Goal: Transaction & Acquisition: Purchase product/service

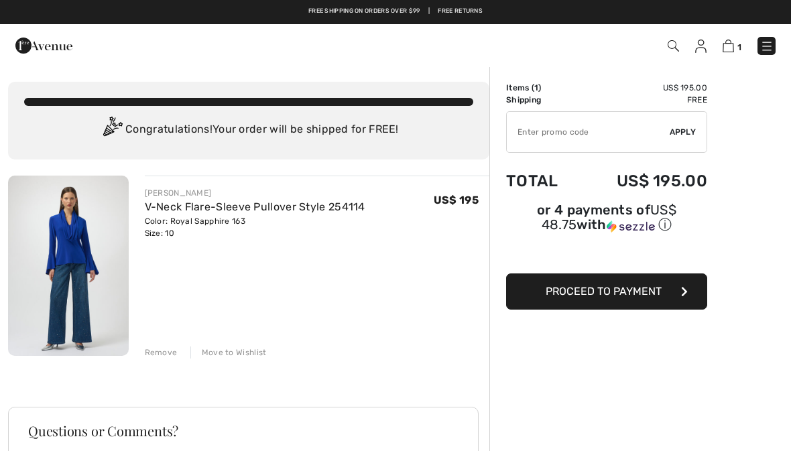
click at [653, 297] on span "Proceed to Payment" at bounding box center [604, 291] width 116 height 13
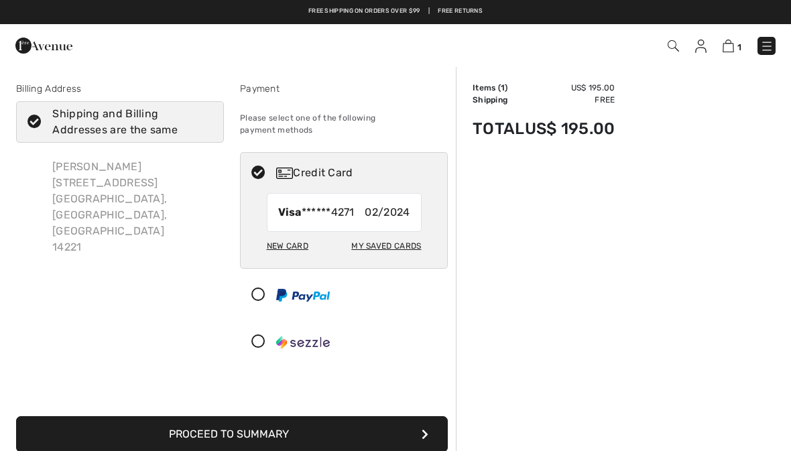
click at [779, 104] on div "Order Summary Details Items ( 1 ) US$ 195.00 Promo code US$ 0.00 Shipping Free …" at bounding box center [623, 421] width 335 height 710
click at [306, 235] on div "New Card" at bounding box center [288, 246] width 42 height 23
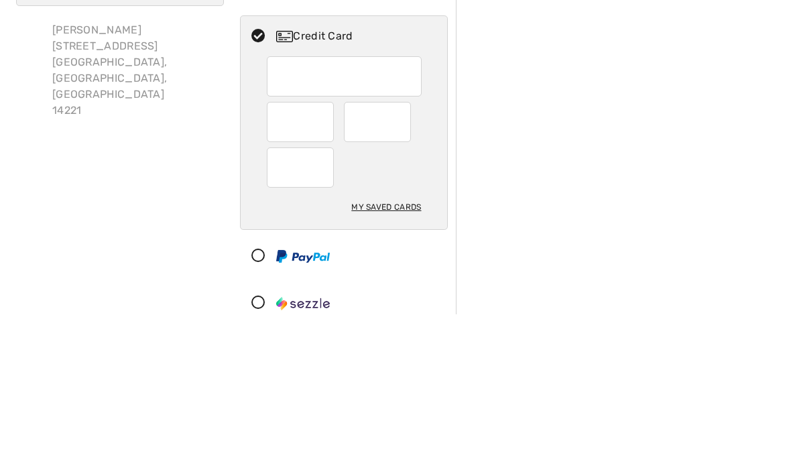
scroll to position [137, 0]
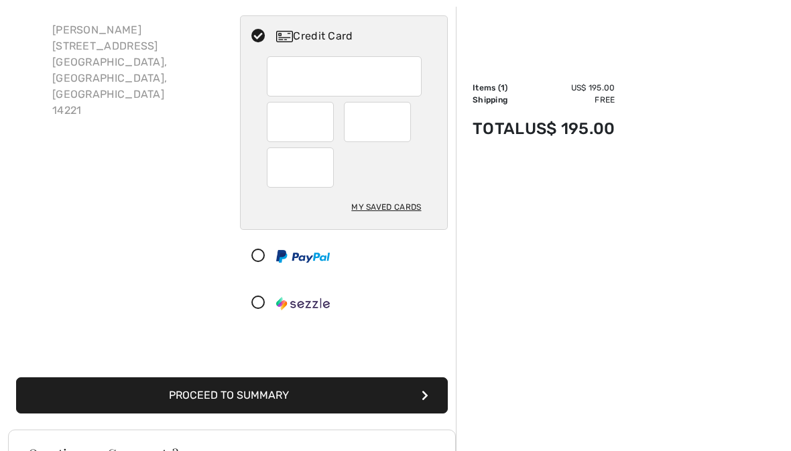
click at [328, 107] on div at bounding box center [300, 122] width 67 height 40
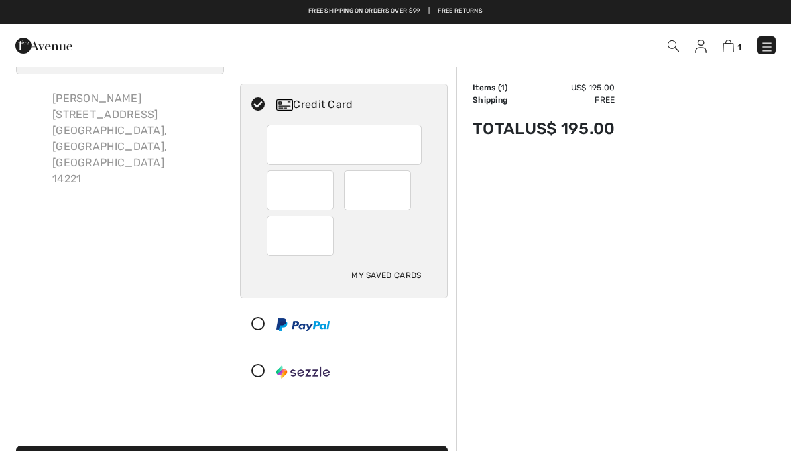
scroll to position [67, 0]
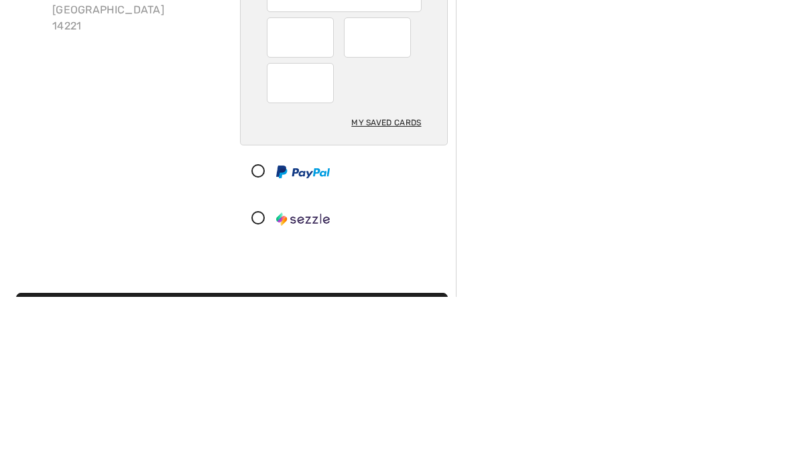
click at [405, 265] on div "My Saved Cards" at bounding box center [386, 276] width 70 height 23
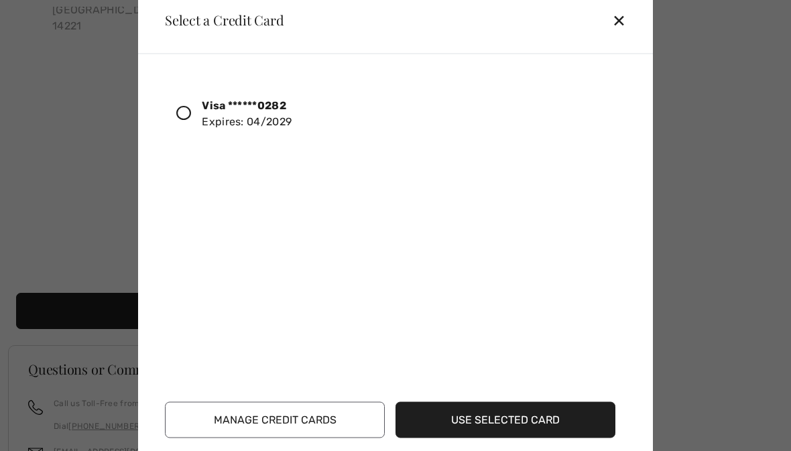
click at [327, 438] on button "Manage Credit Cards" at bounding box center [275, 419] width 220 height 36
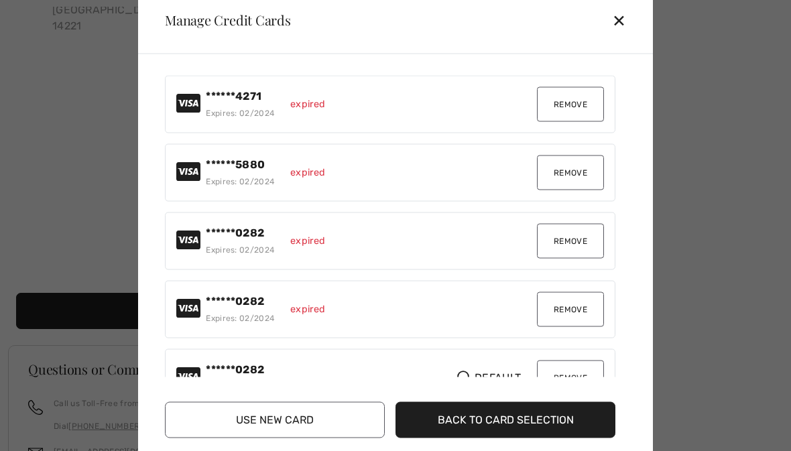
click at [582, 121] on button "Remove" at bounding box center [570, 103] width 67 height 35
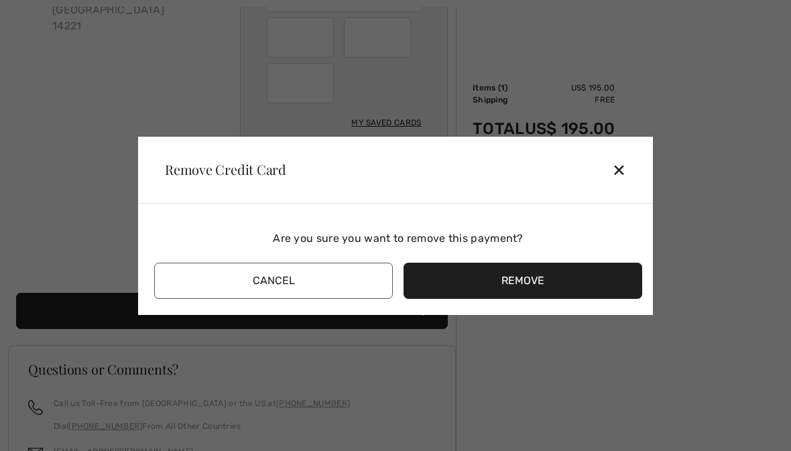
click at [552, 299] on button "Remove" at bounding box center [522, 281] width 239 height 36
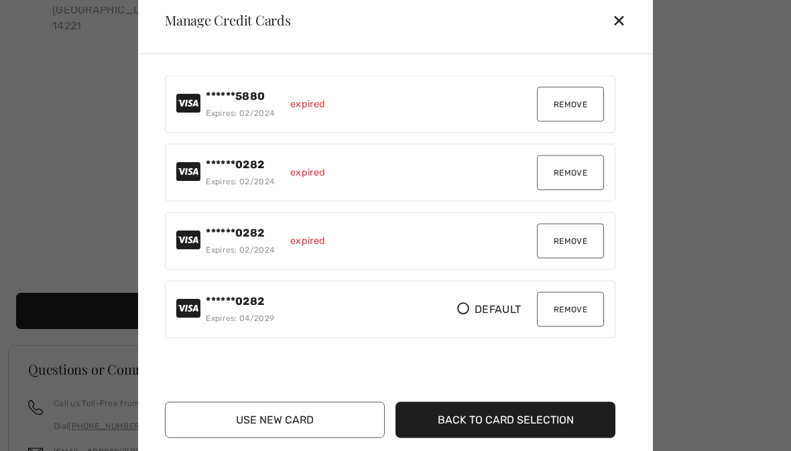
click at [589, 119] on button "Remove" at bounding box center [570, 103] width 67 height 35
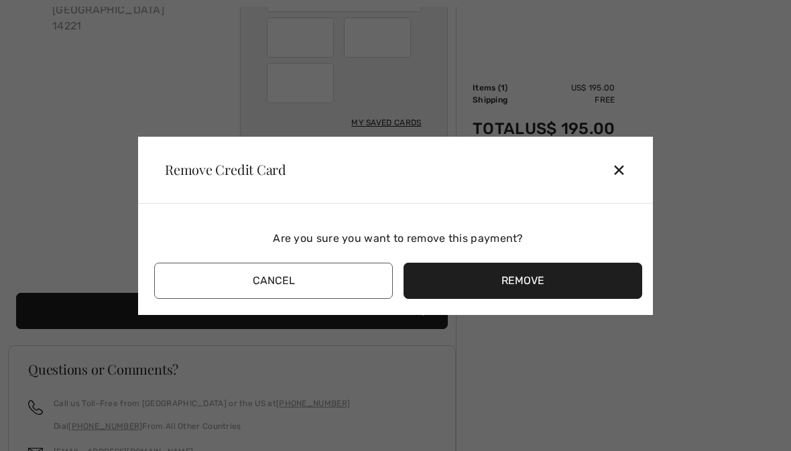
click at [543, 299] on button "Remove" at bounding box center [522, 281] width 239 height 36
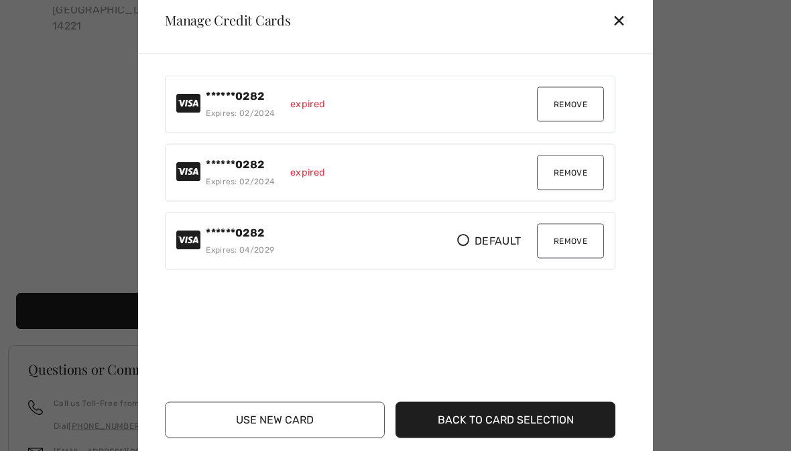
click at [582, 121] on button "Remove" at bounding box center [570, 103] width 67 height 35
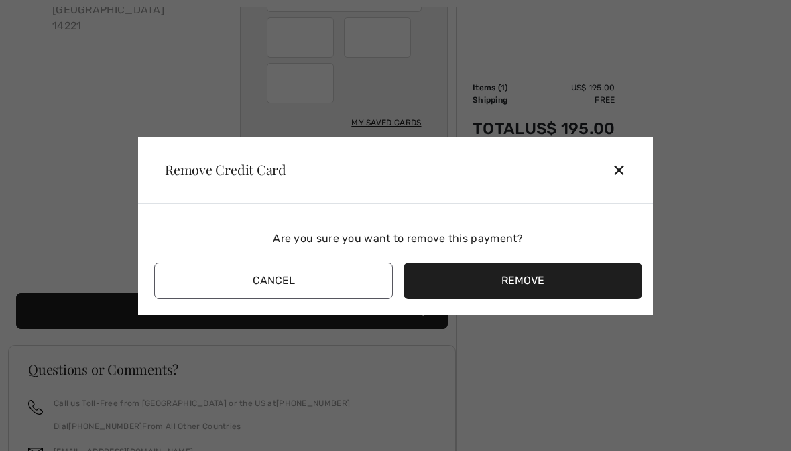
click at [542, 299] on button "Remove" at bounding box center [522, 281] width 239 height 36
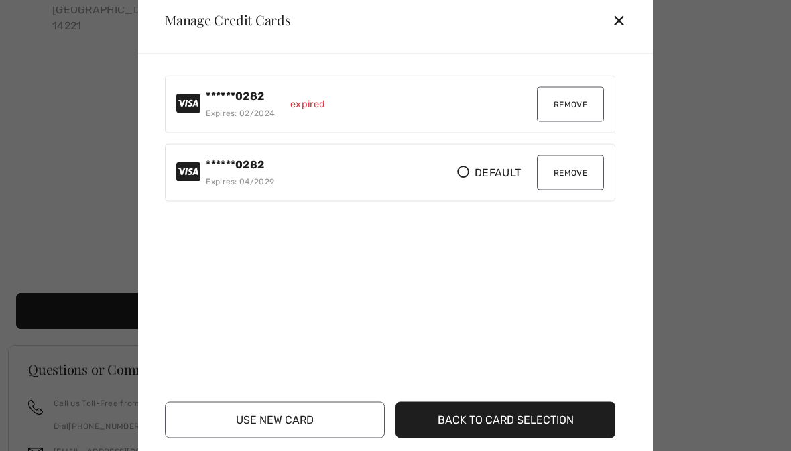
click at [583, 121] on button "Remove" at bounding box center [570, 103] width 67 height 35
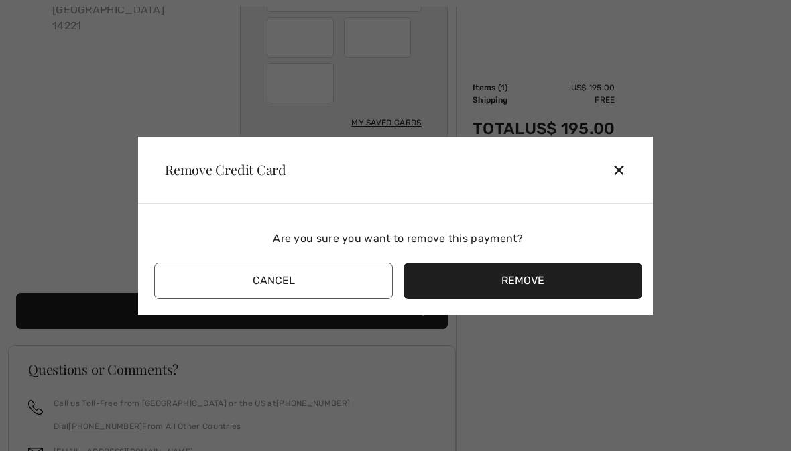
click at [538, 299] on button "Remove" at bounding box center [522, 281] width 239 height 36
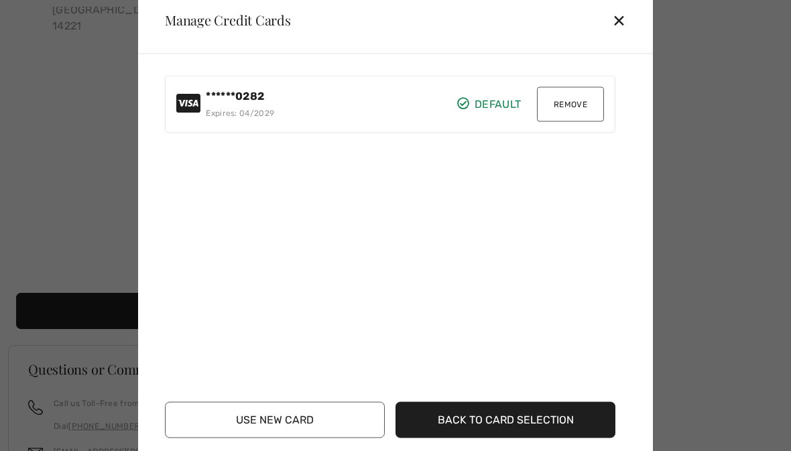
click at [584, 121] on button "Remove" at bounding box center [570, 103] width 67 height 35
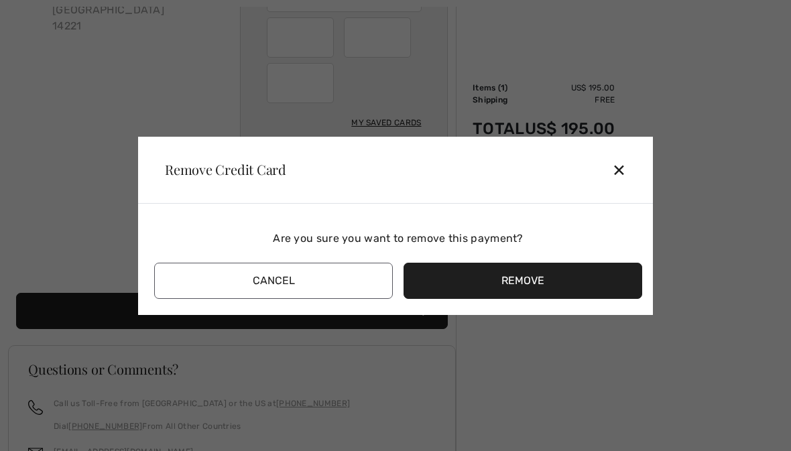
click at [540, 299] on button "Remove" at bounding box center [522, 281] width 239 height 36
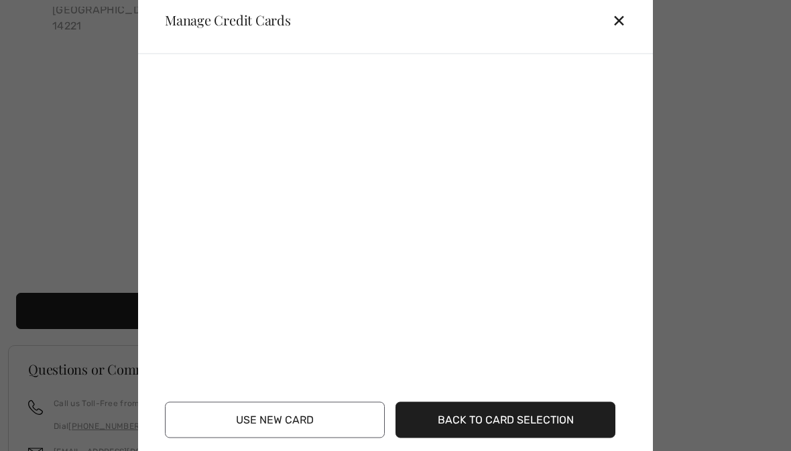
click at [324, 438] on button "Use New Card" at bounding box center [275, 419] width 220 height 36
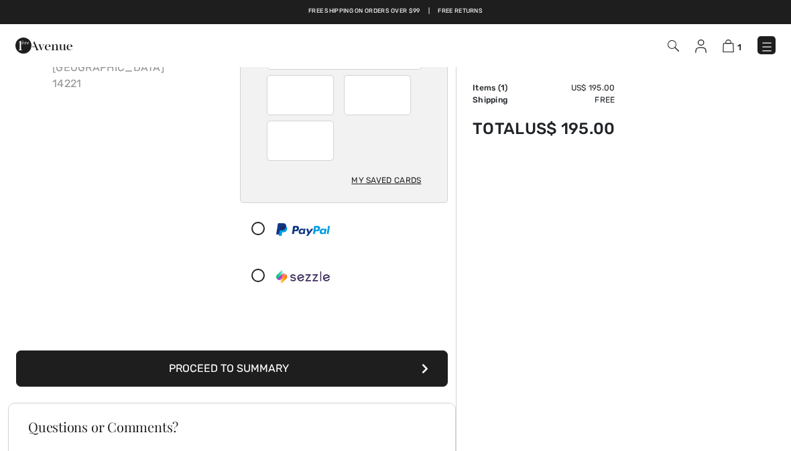
click at [381, 351] on button "Proceed to Summary" at bounding box center [232, 369] width 432 height 36
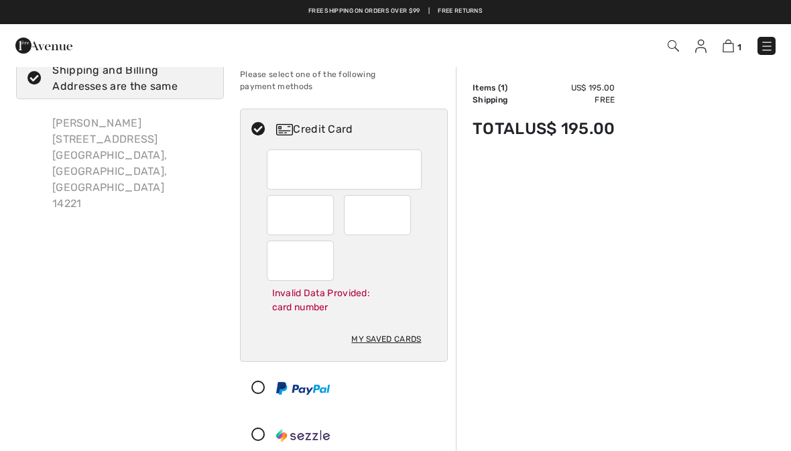
scroll to position [106, 0]
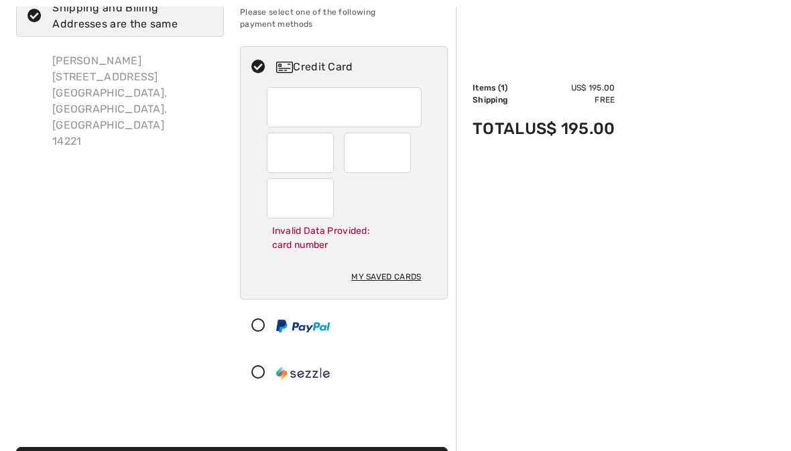
click at [583, 212] on div "Order Summary Details Items ( 1 ) US$ 195.00 Promo code US$ 0.00 Shipping Free …" at bounding box center [623, 383] width 335 height 847
click at [415, 95] on div at bounding box center [344, 107] width 155 height 40
radio input "true"
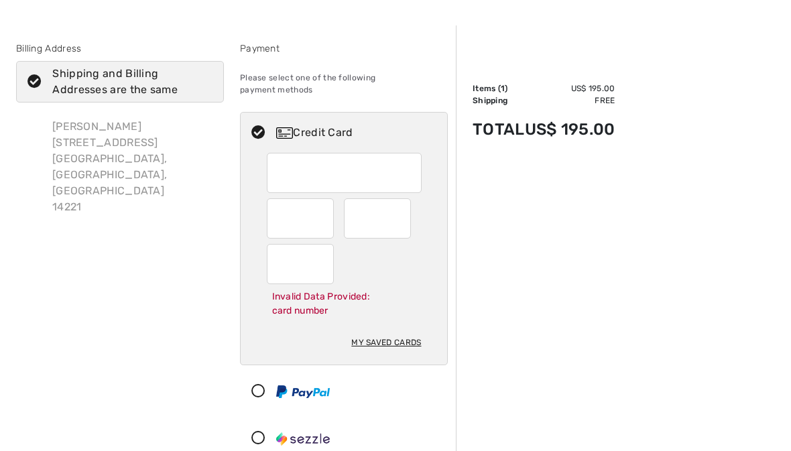
scroll to position [40, 0]
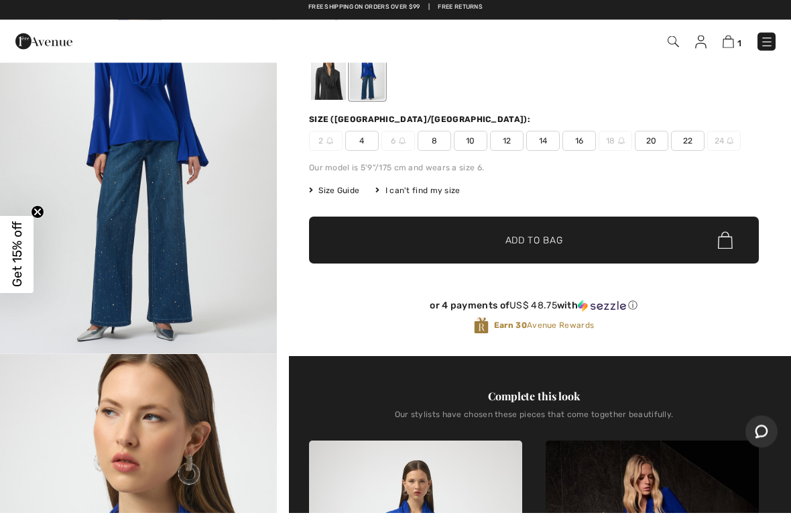
scroll to position [123, 0]
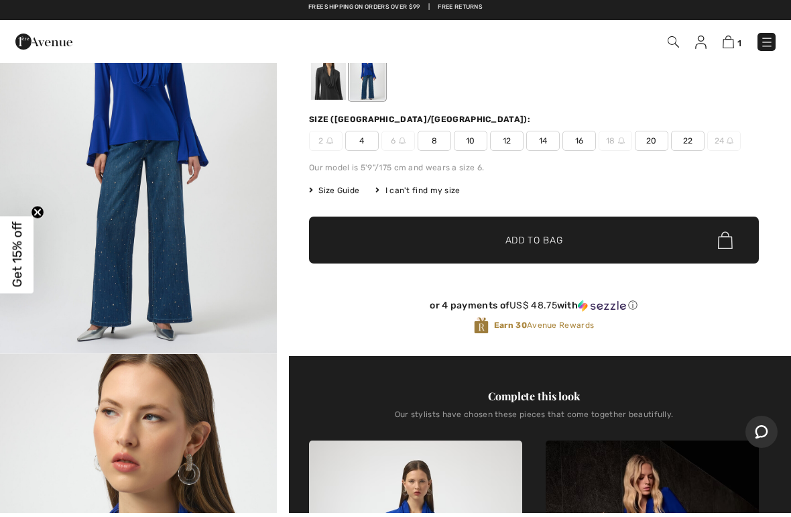
click at [475, 143] on span "10" at bounding box center [471, 145] width 34 height 20
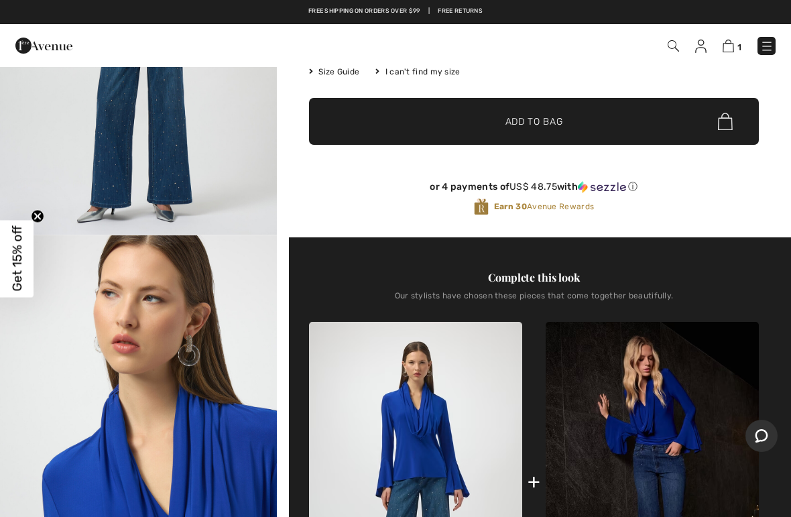
scroll to position [245, 0]
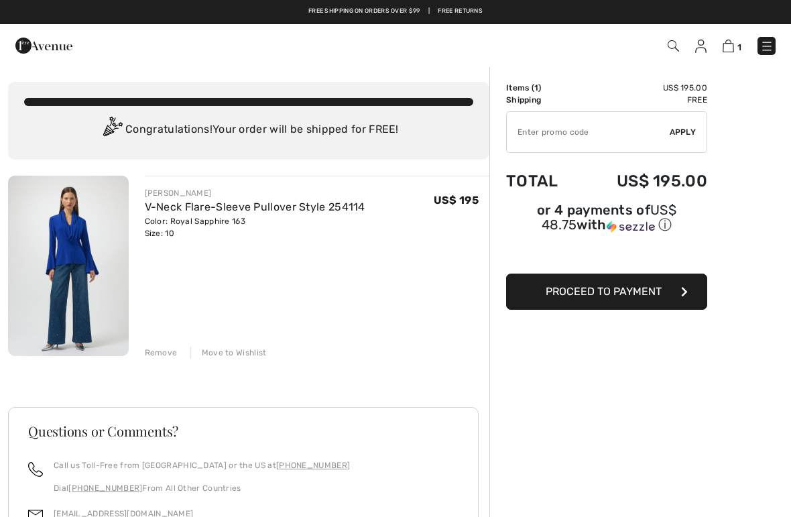
click at [613, 298] on span "Proceed to Payment" at bounding box center [604, 291] width 116 height 13
click at [569, 288] on span "Proceed to Payment" at bounding box center [604, 291] width 116 height 13
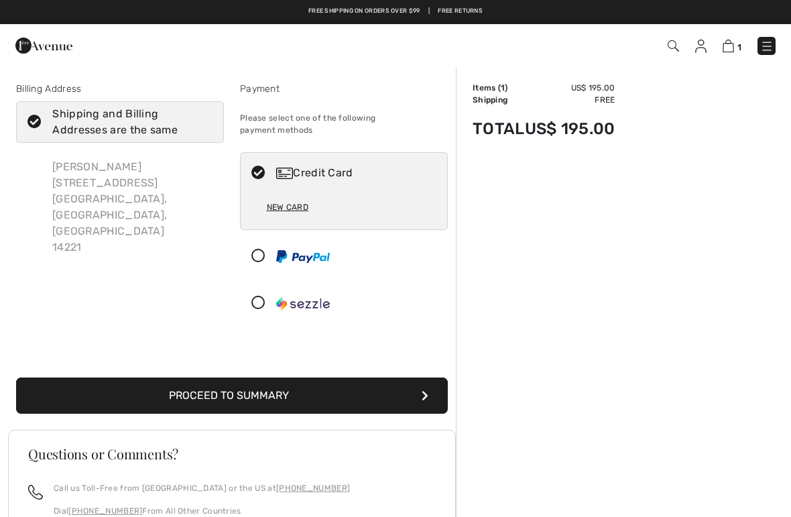
click at [295, 196] on div "New Card" at bounding box center [288, 207] width 42 height 23
radio input "true"
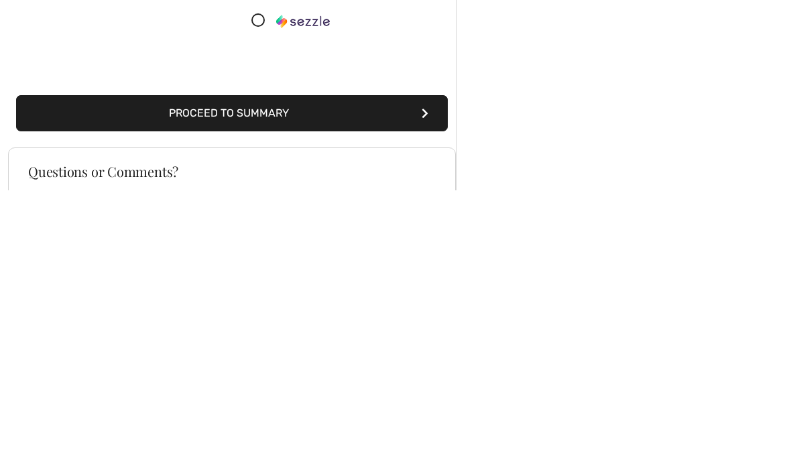
click at [375, 356] on button "Proceed to Summary" at bounding box center [232, 374] width 432 height 36
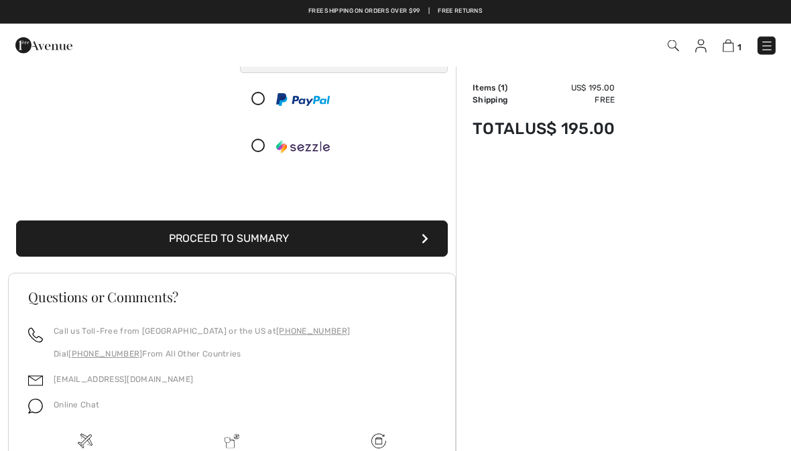
scroll to position [251, 0]
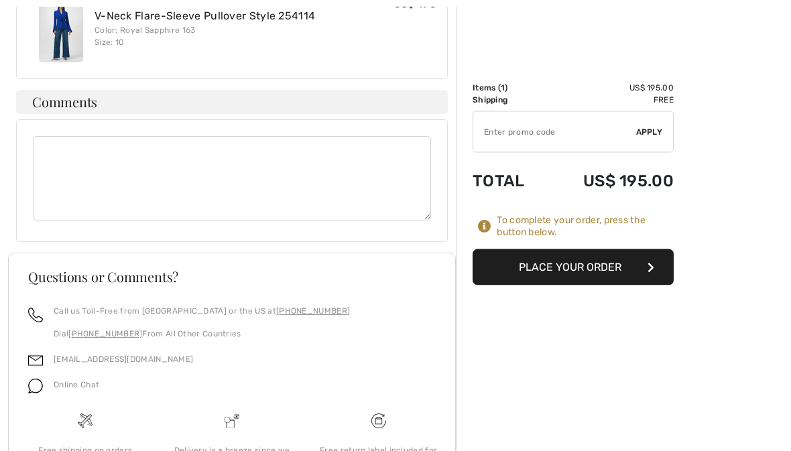
scroll to position [727, 0]
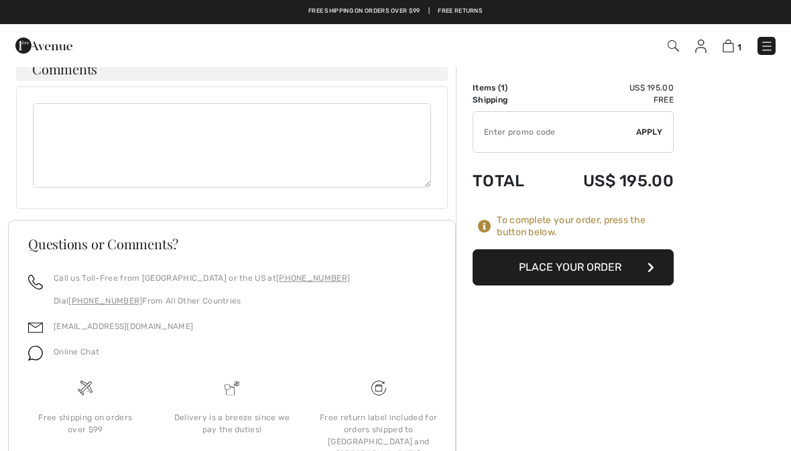
click at [603, 274] on button "Place Your Order" at bounding box center [573, 267] width 201 height 36
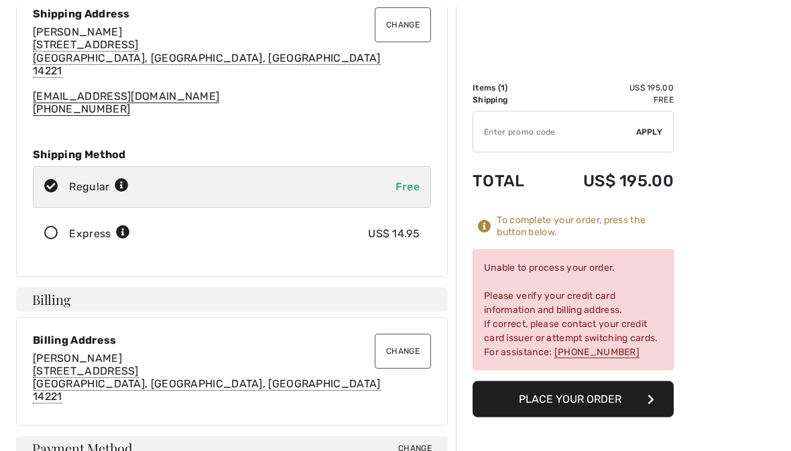
scroll to position [119, 0]
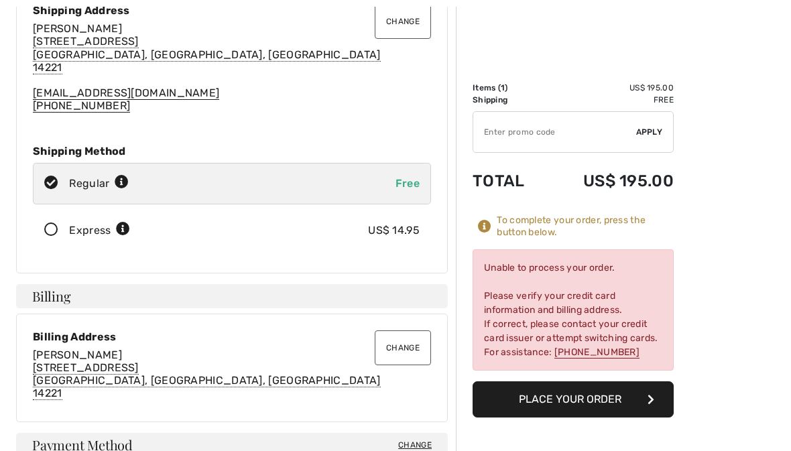
click at [64, 292] on span "Billing" at bounding box center [51, 296] width 38 height 13
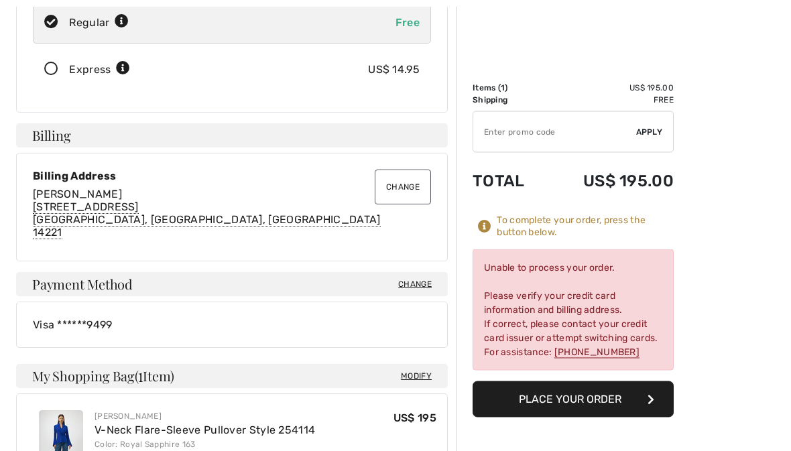
scroll to position [280, 0]
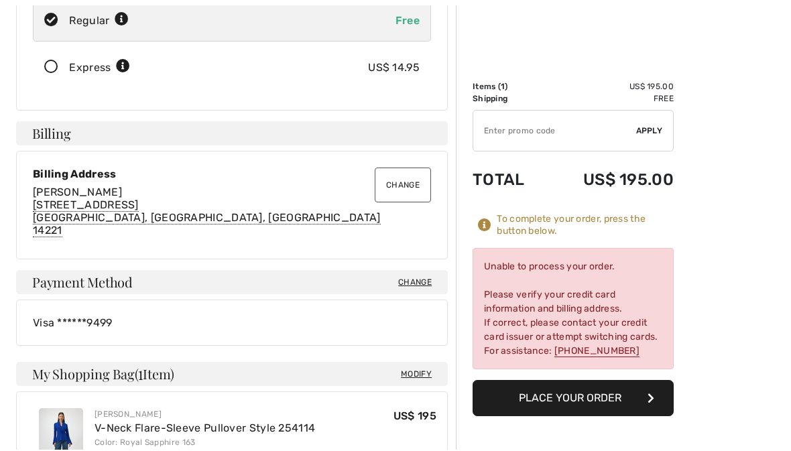
click at [106, 318] on div "Visa ******9499" at bounding box center [232, 324] width 398 height 13
click at [419, 282] on span "Change" at bounding box center [415, 283] width 34 height 12
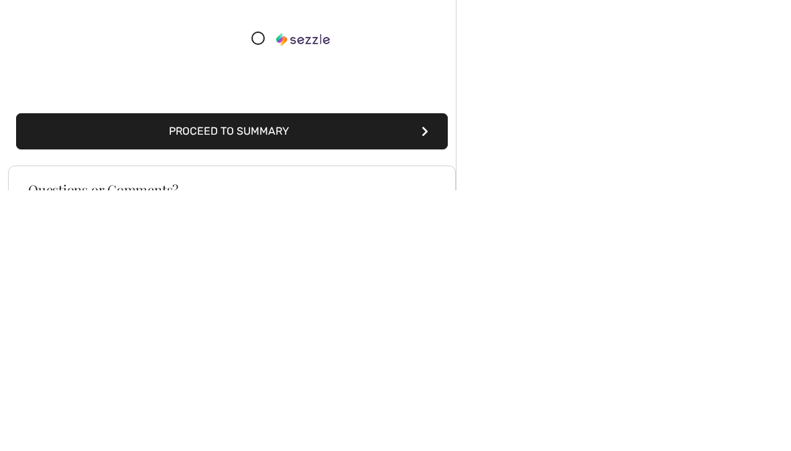
scroll to position [118, 0]
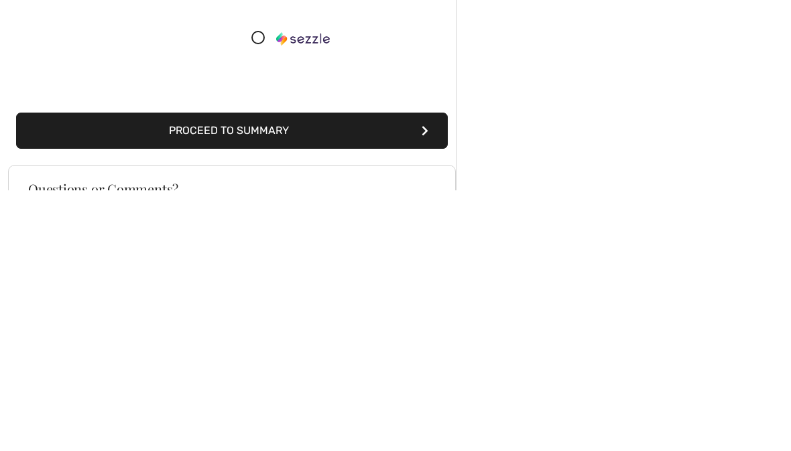
click at [368, 373] on button "Proceed to Summary" at bounding box center [232, 391] width 432 height 36
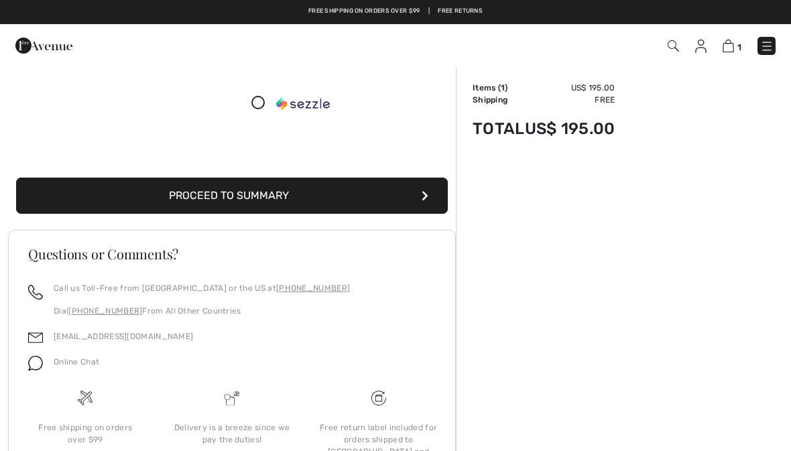
scroll to position [233, 0]
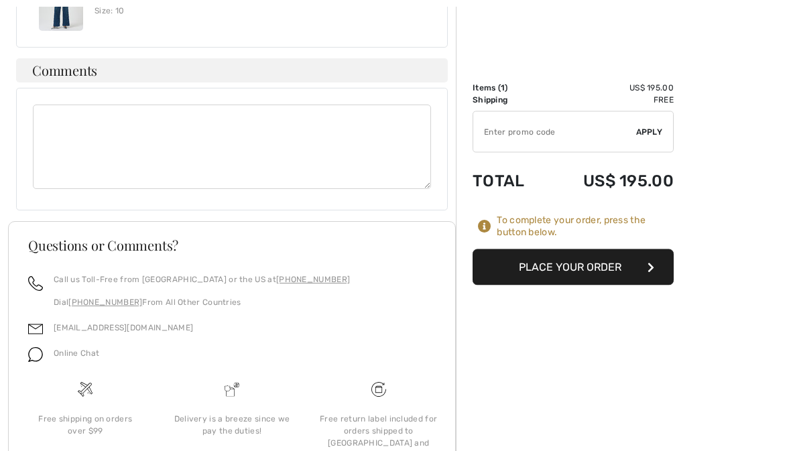
scroll to position [727, 0]
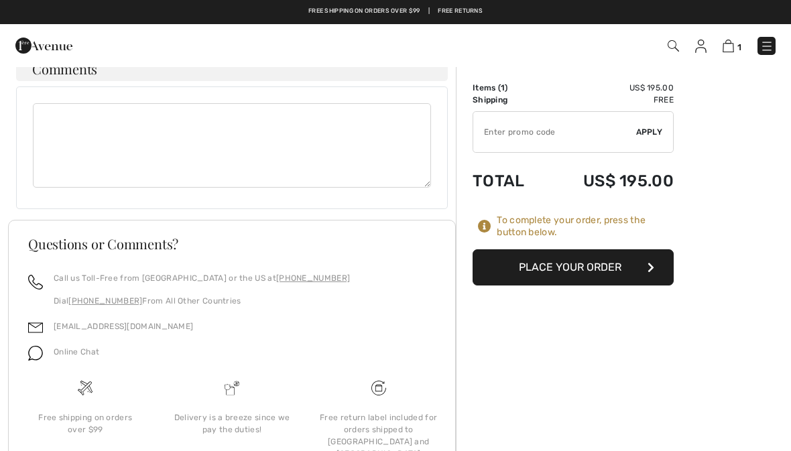
click at [591, 263] on button "Place Your Order" at bounding box center [573, 267] width 201 height 36
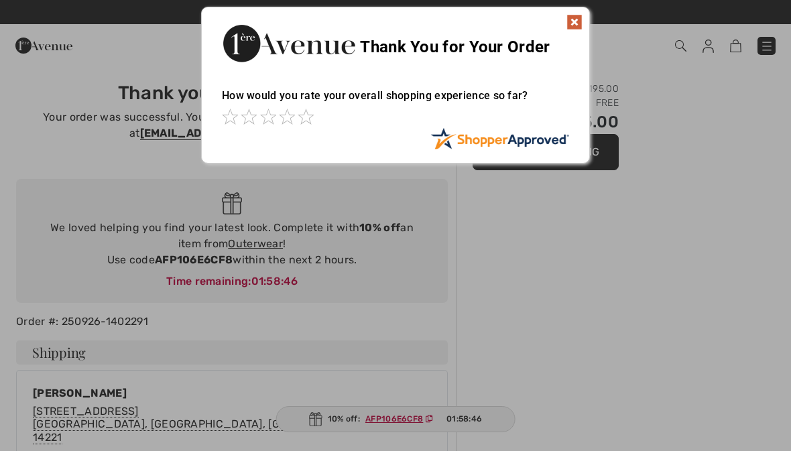
click at [582, 18] on img at bounding box center [574, 22] width 16 height 16
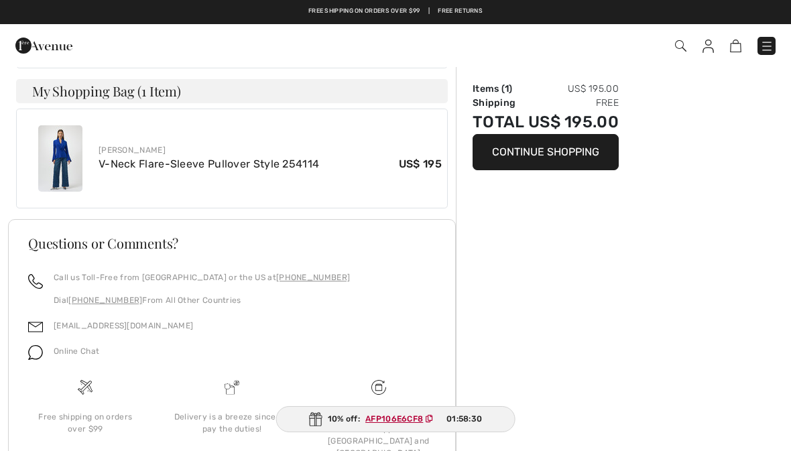
scroll to position [658, 0]
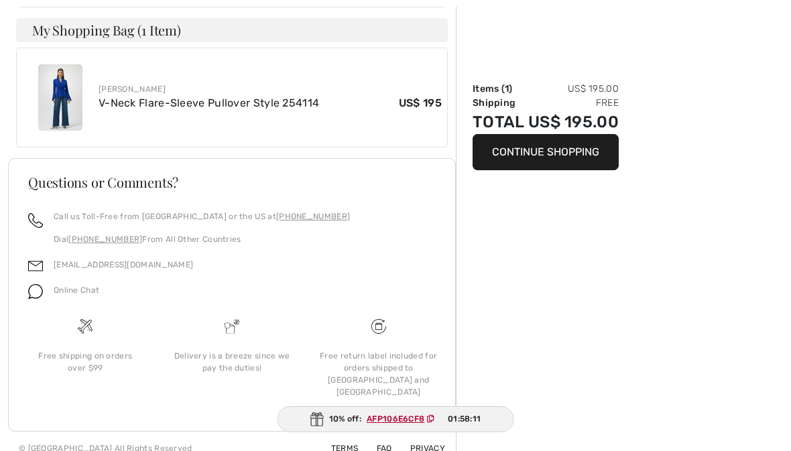
click at [380, 176] on h3 "Questions or Comments?" at bounding box center [232, 182] width 408 height 13
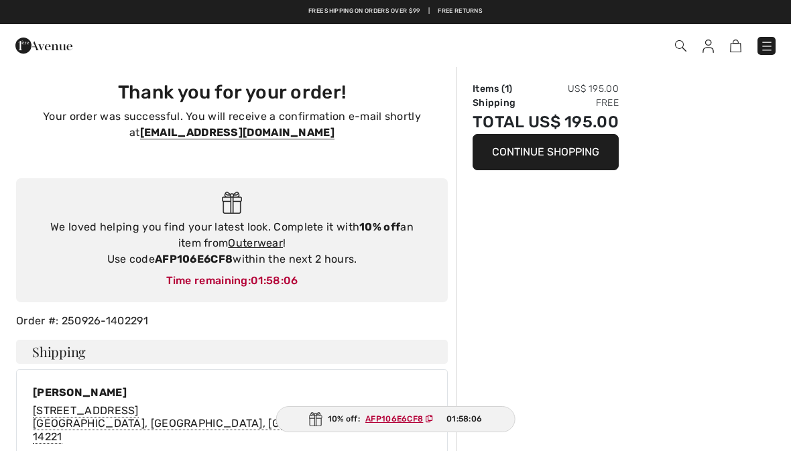
scroll to position [0, 0]
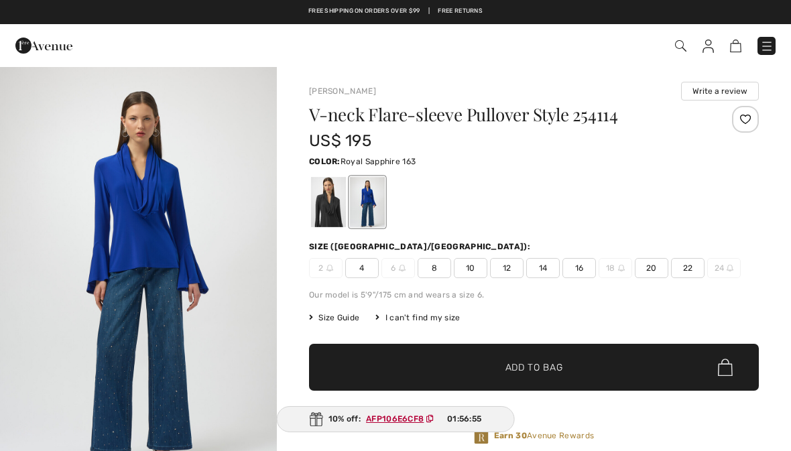
checkbox input "true"
